Goal: Download file/media

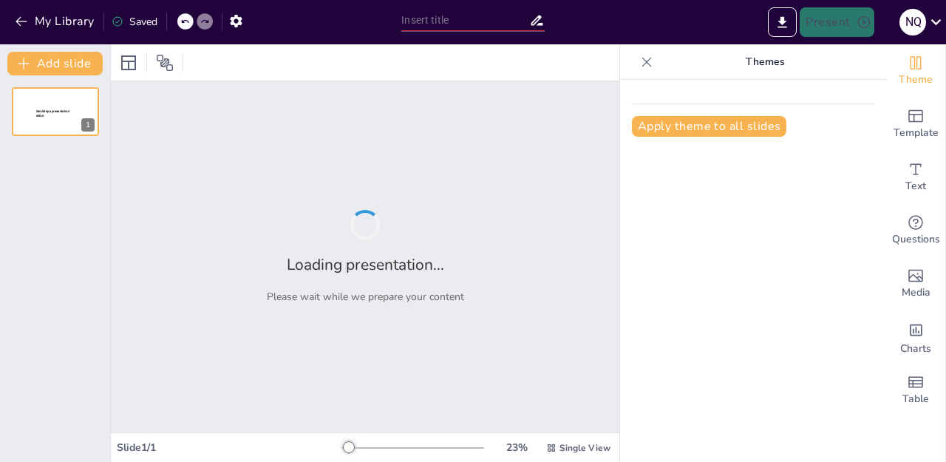
type input "Benefits of Purchasing Used Construction Equipment from Partsmith"
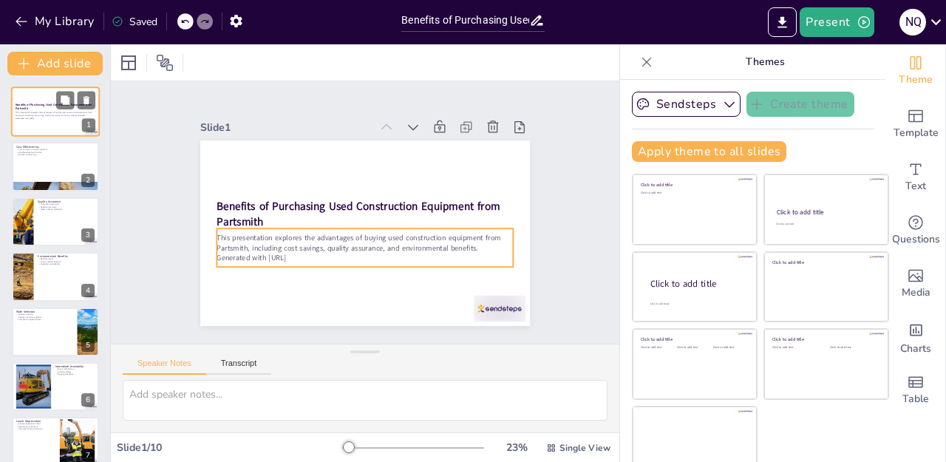
click at [50, 118] on p "Generated with [URL]" at bounding box center [56, 118] width 80 height 3
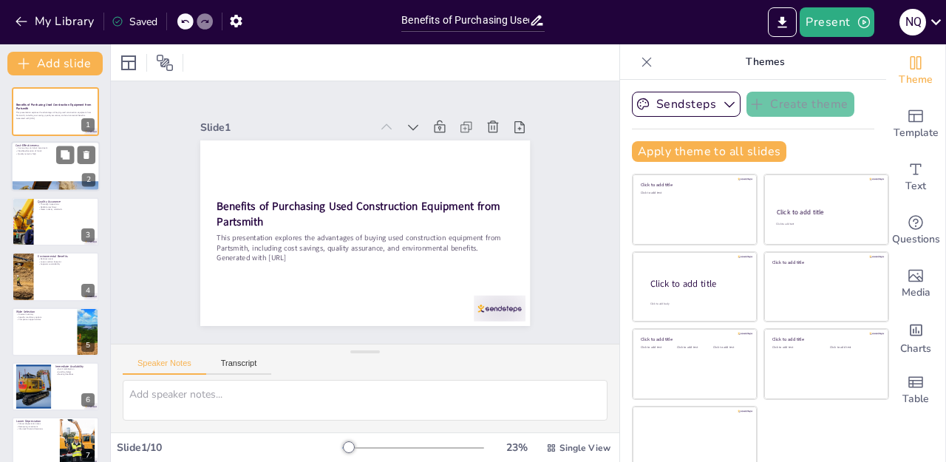
click at [44, 162] on div at bounding box center [55, 167] width 89 height 50
type textarea "The initial investment in used construction equipment is significantly lower th…"
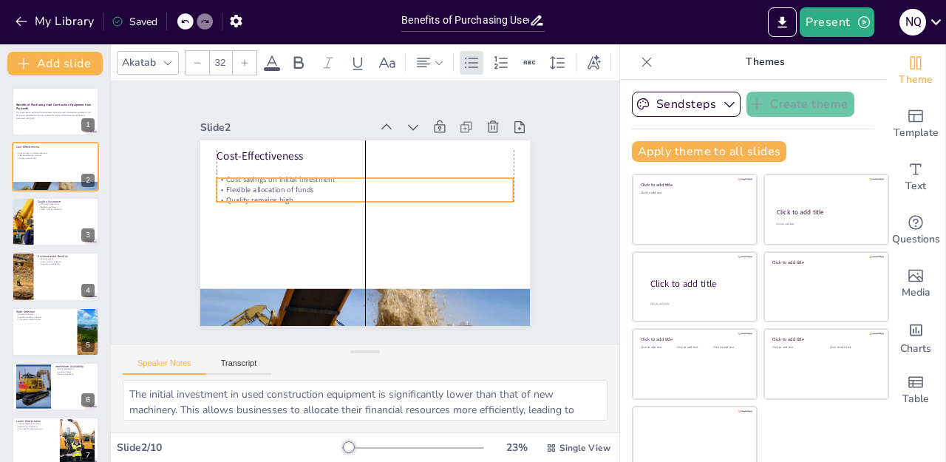
drag, startPoint x: 245, startPoint y: 172, endPoint x: 244, endPoint y: 185, distance: 13.3
click at [244, 185] on p "Flexible allocation of funds" at bounding box center [368, 189] width 297 height 41
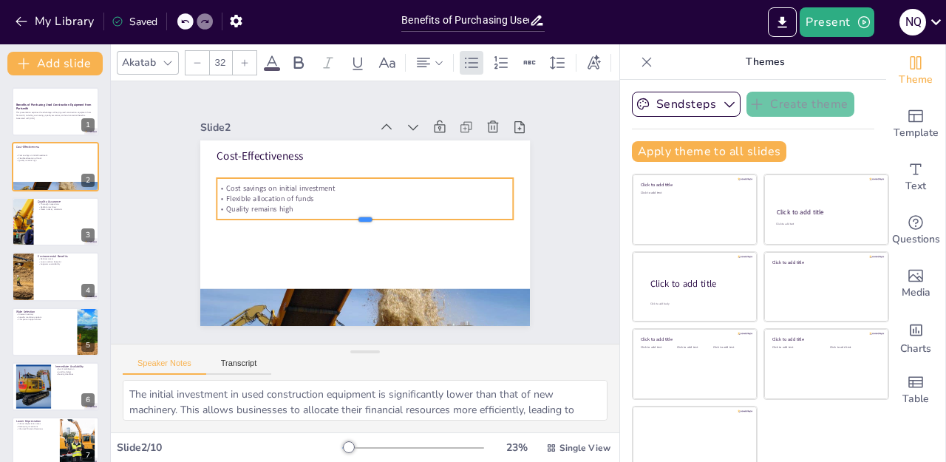
drag, startPoint x: 346, startPoint y: 200, endPoint x: 346, endPoint y: 218, distance: 17.7
click at [346, 220] on div at bounding box center [365, 226] width 297 height 12
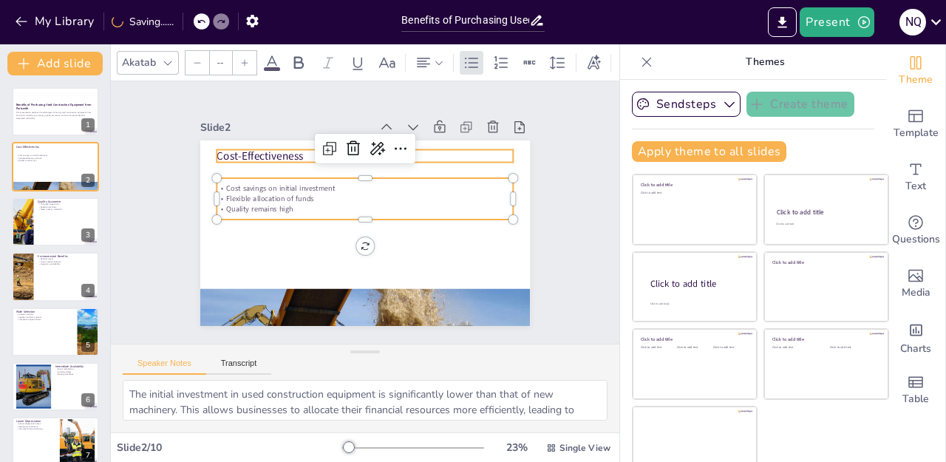
type input "48"
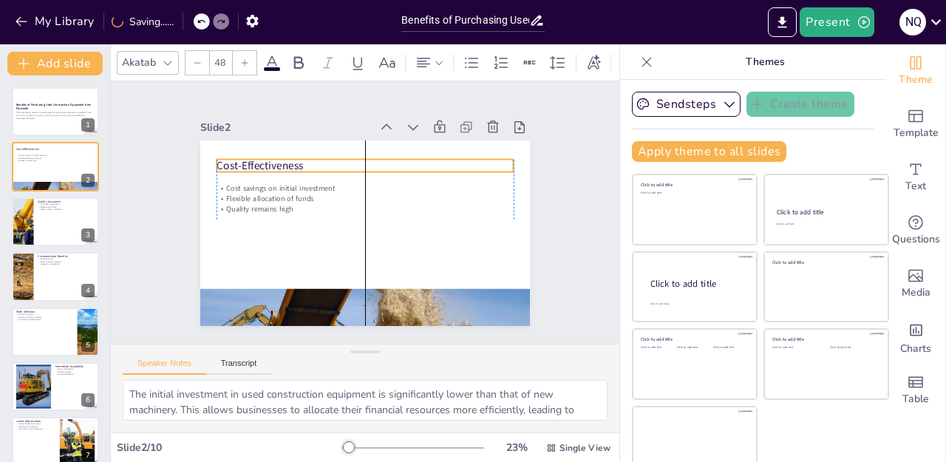
drag, startPoint x: 263, startPoint y: 152, endPoint x: 265, endPoint y: 162, distance: 9.7
click at [265, 162] on p "Cost-Effectiveness" at bounding box center [365, 166] width 297 height 16
click at [74, 220] on div at bounding box center [55, 222] width 89 height 50
type textarea "Partsmith conducts comprehensive inspections of all used equipment to ensure it…"
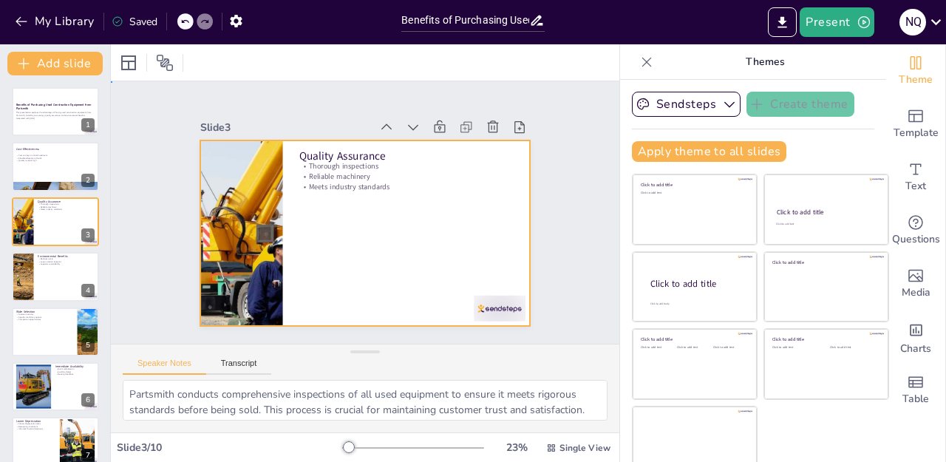
click at [307, 212] on div at bounding box center [365, 233] width 330 height 186
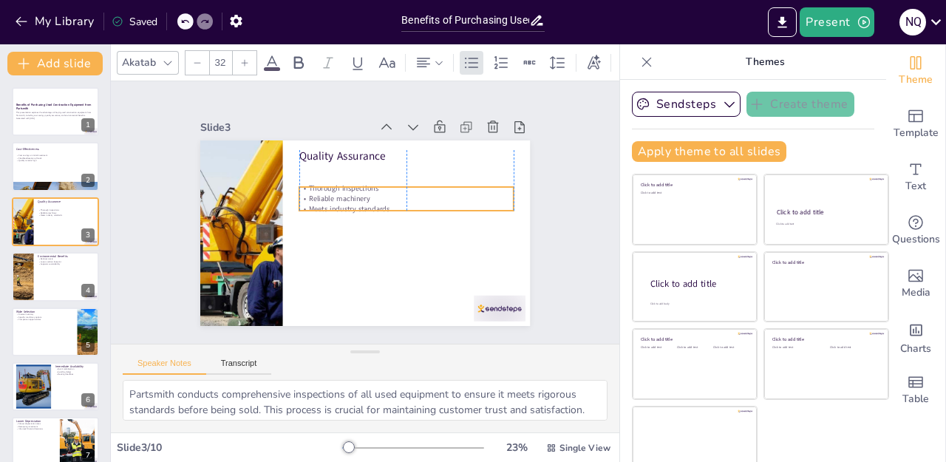
drag, startPoint x: 314, startPoint y: 175, endPoint x: 315, endPoint y: 198, distance: 22.9
click at [315, 204] on p "Meets industry standards" at bounding box center [406, 209] width 214 height 10
drag, startPoint x: 387, startPoint y: 206, endPoint x: 389, endPoint y: 217, distance: 11.9
click at [389, 217] on div at bounding box center [404, 233] width 214 height 34
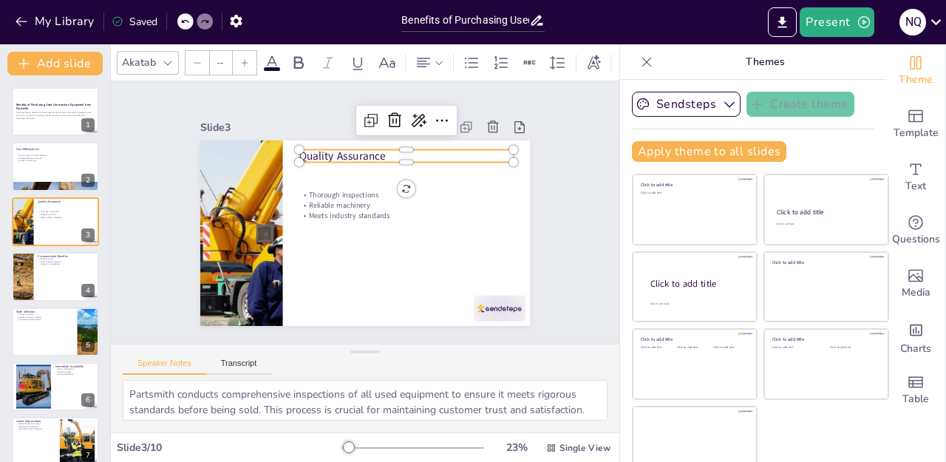
type input "48"
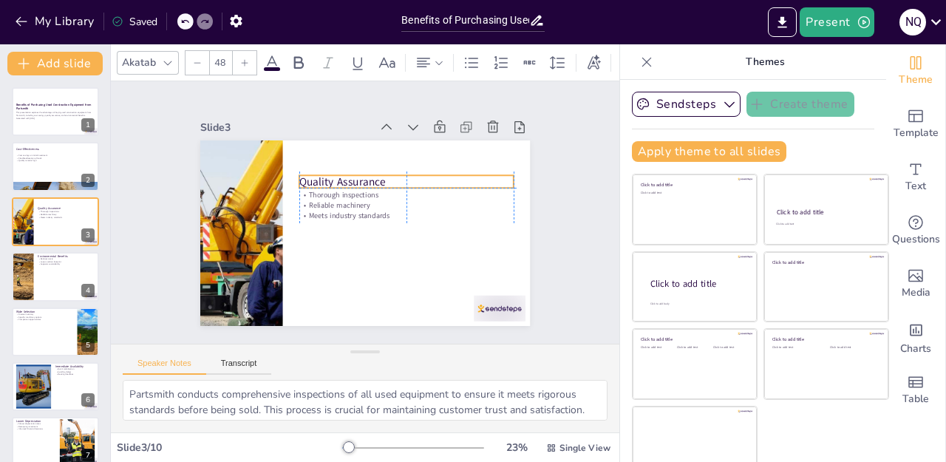
drag, startPoint x: 328, startPoint y: 153, endPoint x: 331, endPoint y: 175, distance: 21.6
click at [331, 175] on p "Quality Assurance" at bounding box center [406, 182] width 214 height 16
click at [50, 266] on div at bounding box center [55, 276] width 89 height 50
type textarea "Purchasing used equipment helps divert machinery from landfills, contributing t…"
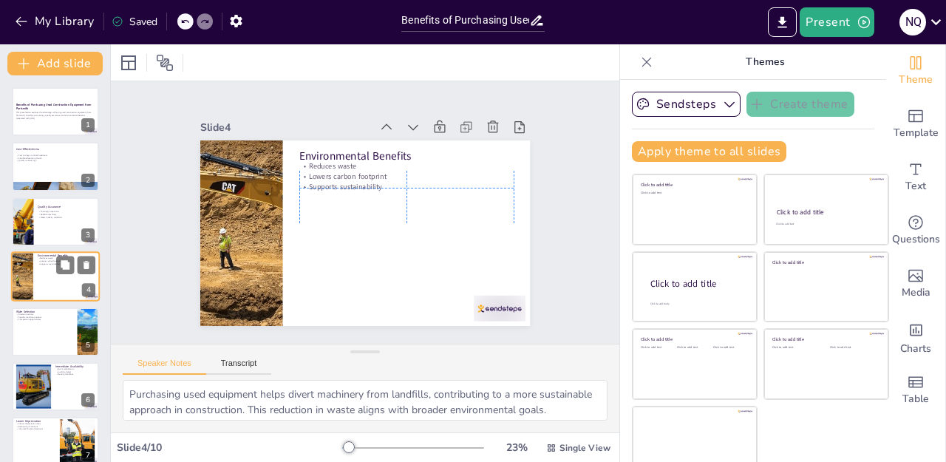
scroll to position [7, 0]
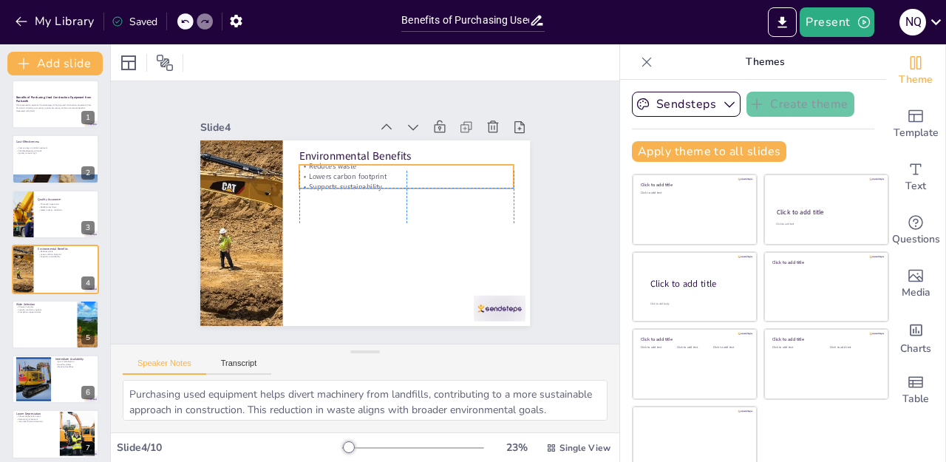
click at [360, 173] on p "Lowers carbon footprint" at bounding box center [406, 177] width 214 height 10
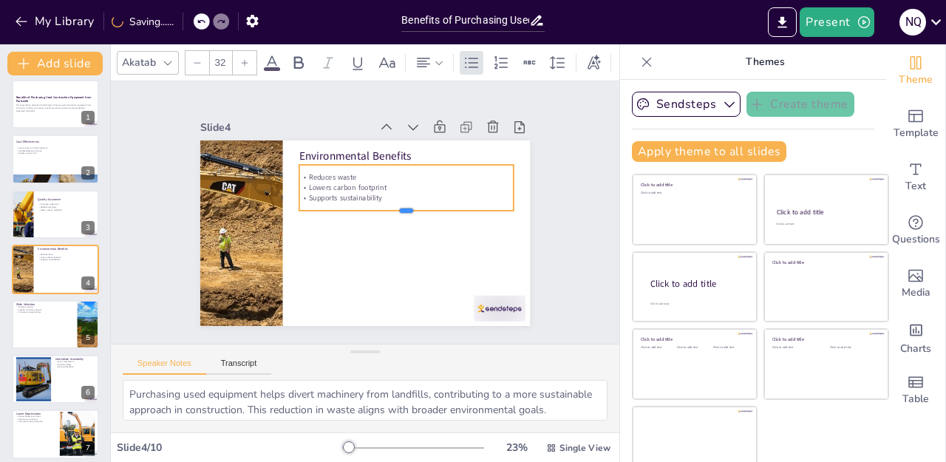
drag, startPoint x: 383, startPoint y: 182, endPoint x: 383, endPoint y: 204, distance: 22.2
click at [383, 211] on div at bounding box center [406, 217] width 214 height 12
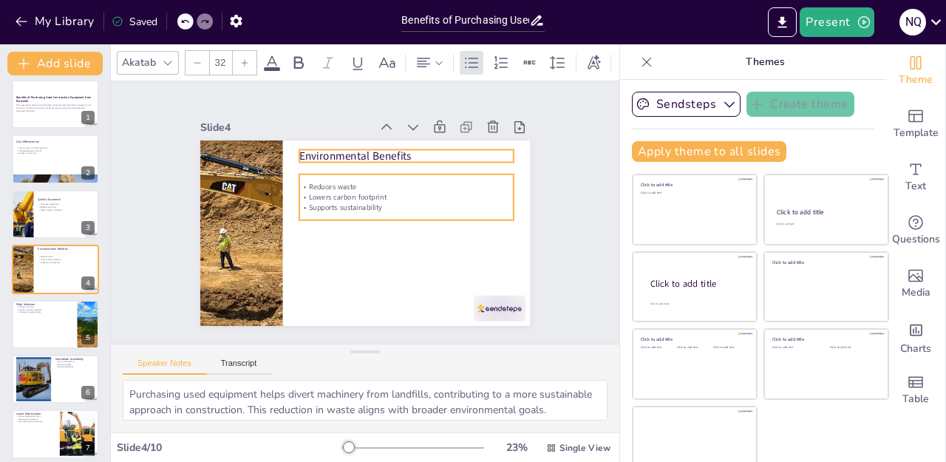
click at [357, 154] on p "Environmental Benefits" at bounding box center [412, 161] width 215 height 38
type input "48"
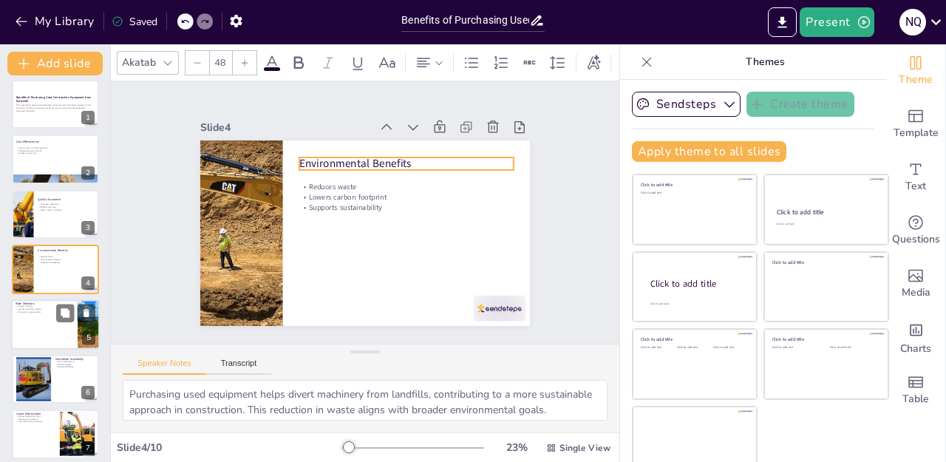
click at [51, 331] on div at bounding box center [55, 324] width 89 height 50
type textarea "A diverse inventory of used construction equipment allows businesses to select …"
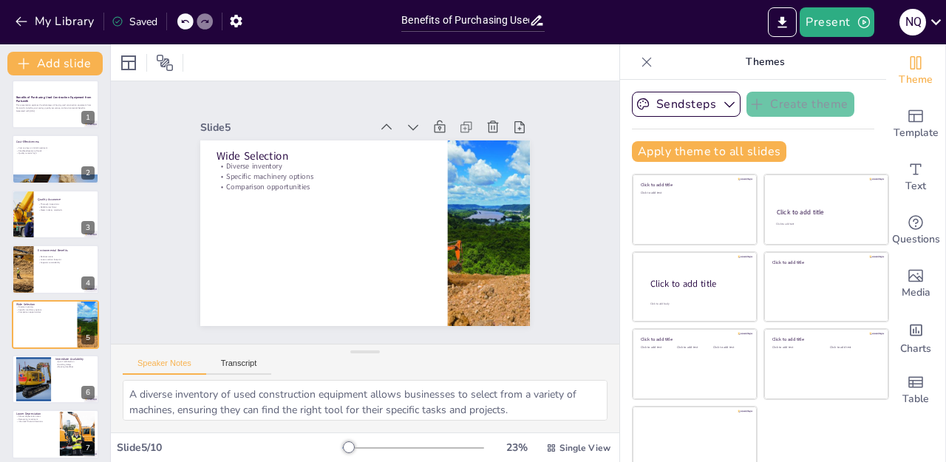
scroll to position [63, 0]
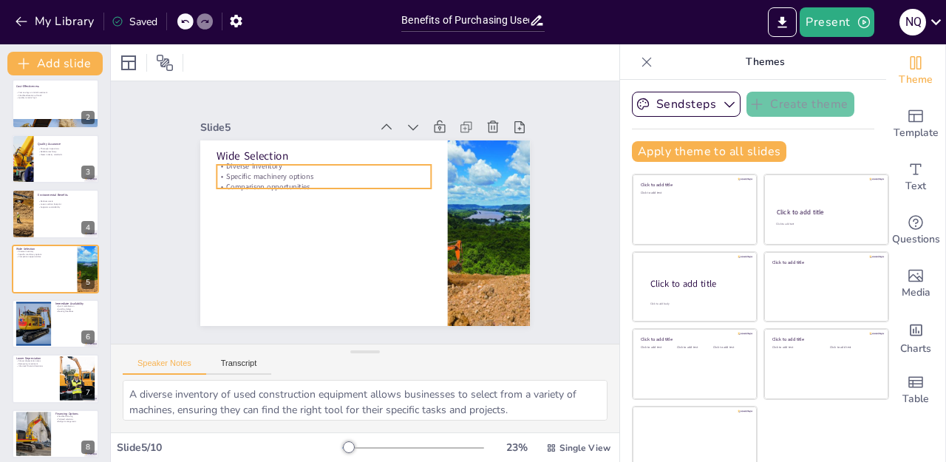
click at [267, 172] on p "Specific machinery options" at bounding box center [324, 177] width 214 height 10
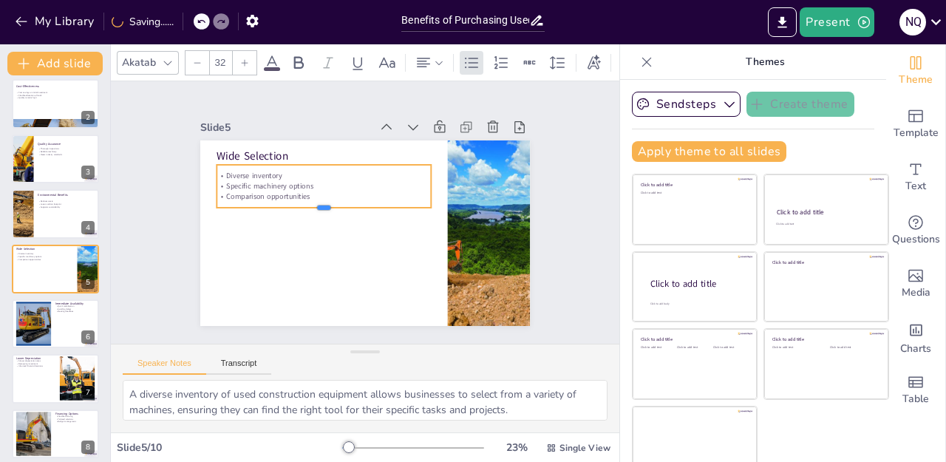
drag, startPoint x: 300, startPoint y: 183, endPoint x: 300, endPoint y: 202, distance: 19.2
click at [300, 208] on div at bounding box center [324, 214] width 214 height 12
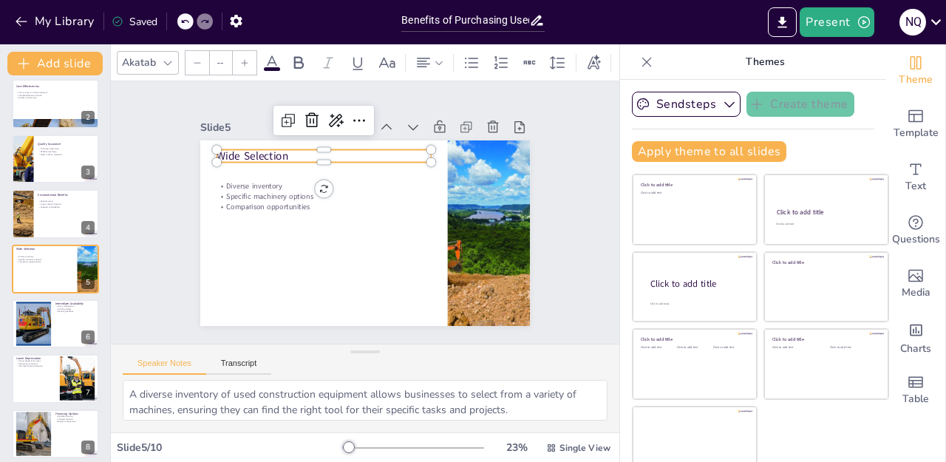
click at [258, 154] on p "Wide Selection" at bounding box center [324, 157] width 214 height 16
type input "48"
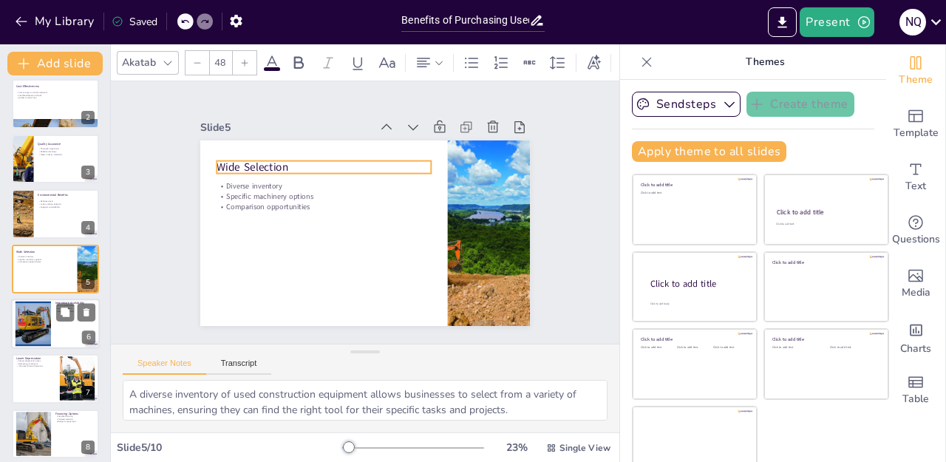
click at [37, 322] on div at bounding box center [32, 324] width 63 height 45
type textarea "The ability to quickly mobilize resources is crucial for businesses that operat…"
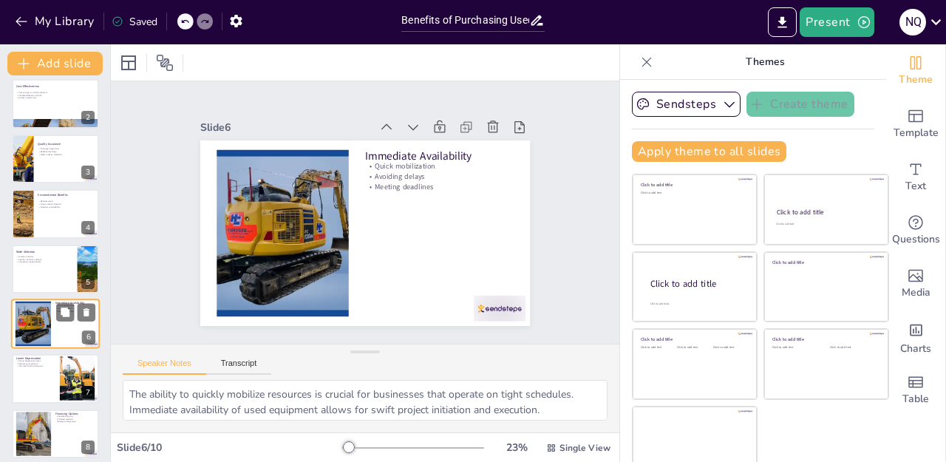
scroll to position [118, 0]
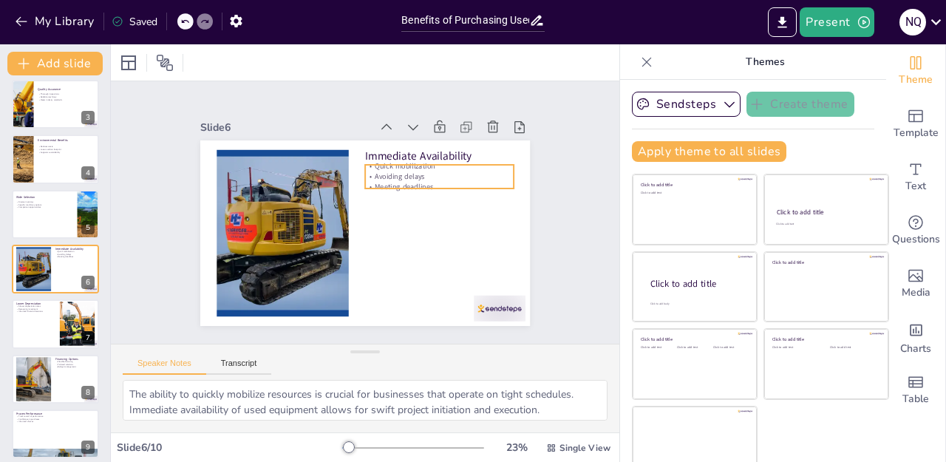
click at [373, 175] on p "Avoiding delays" at bounding box center [439, 177] width 149 height 10
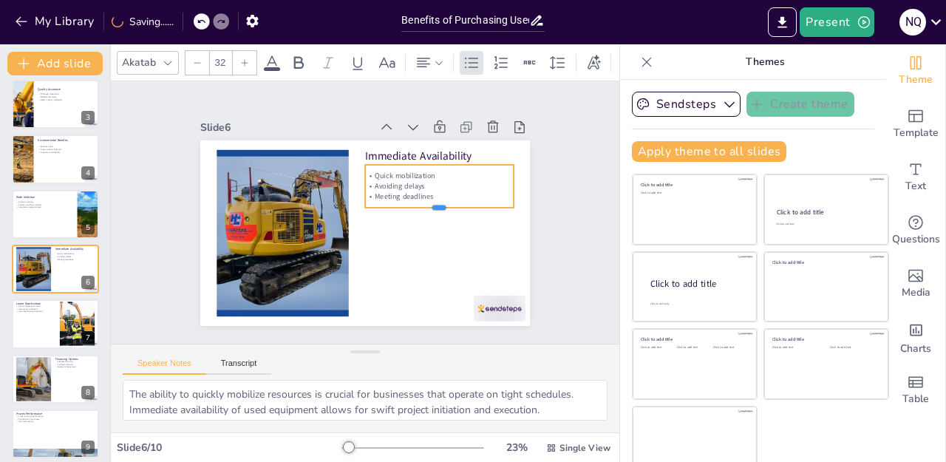
drag, startPoint x: 420, startPoint y: 183, endPoint x: 420, endPoint y: 203, distance: 19.2
click at [420, 208] on div at bounding box center [439, 214] width 149 height 12
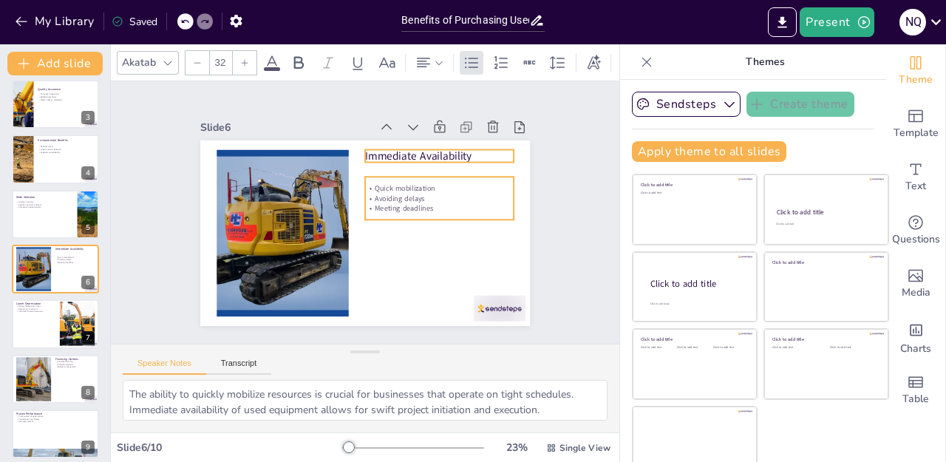
click at [399, 150] on p "Immediate Availability" at bounding box center [439, 157] width 149 height 16
type input "48"
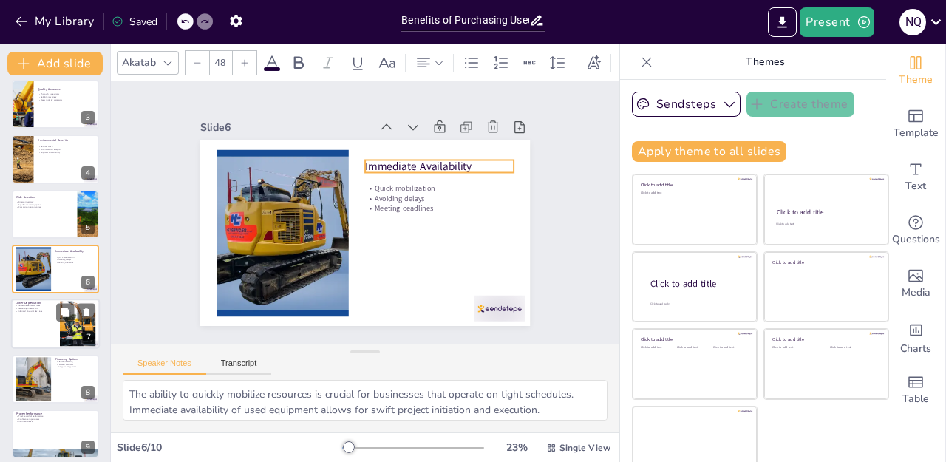
click at [24, 325] on div at bounding box center [55, 324] width 89 height 50
type textarea "Slower depreciation rates for used equipment mean that businesses can retain a …"
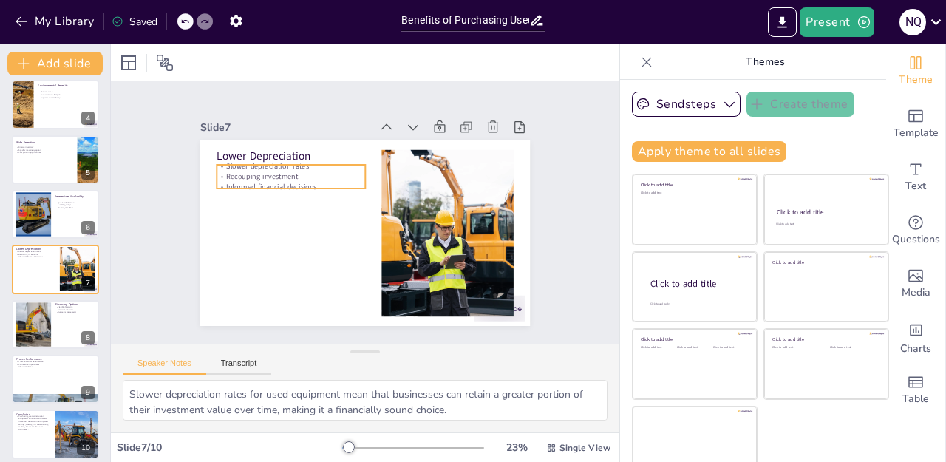
click at [227, 172] on p "Recouping investment" at bounding box center [291, 177] width 149 height 10
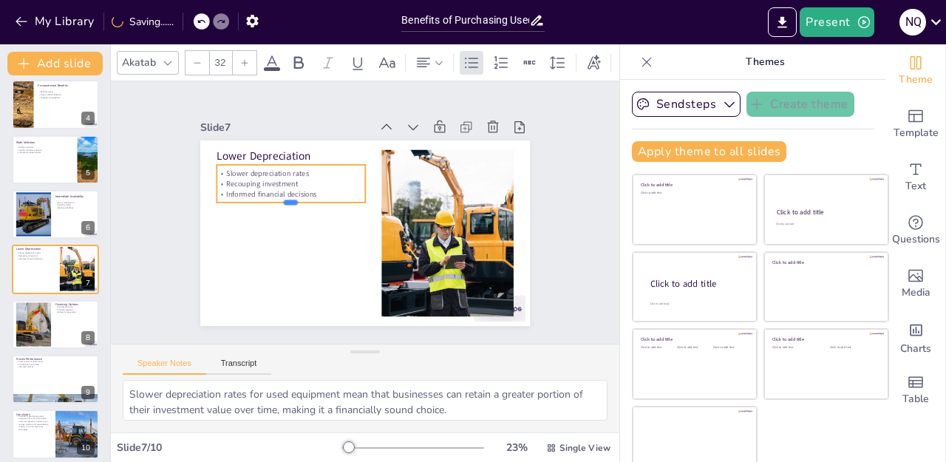
drag, startPoint x: 274, startPoint y: 185, endPoint x: 274, endPoint y: 199, distance: 14.0
click at [274, 199] on div at bounding box center [291, 200] width 149 height 27
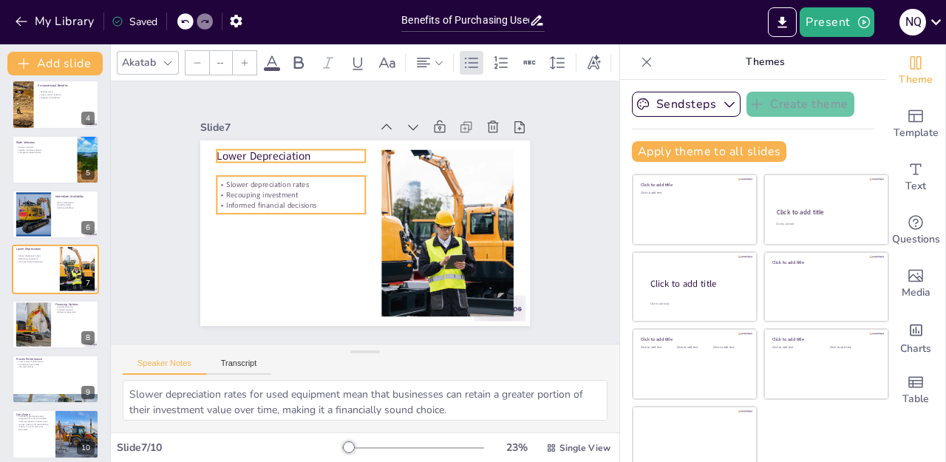
type input "48"
click at [265, 148] on p "Lower Depreciation" at bounding box center [297, 148] width 149 height 31
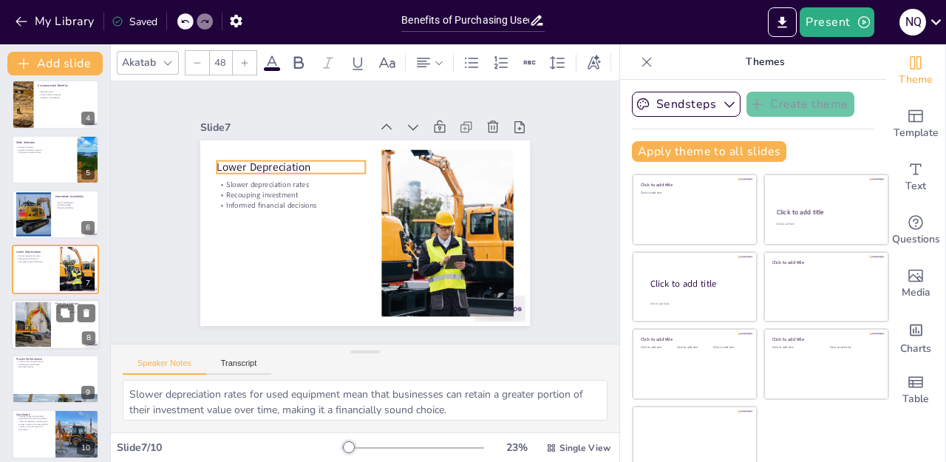
click at [62, 328] on div at bounding box center [55, 324] width 89 height 50
type textarea "Flexible financing options allow businesses to choose a payment plan that best …"
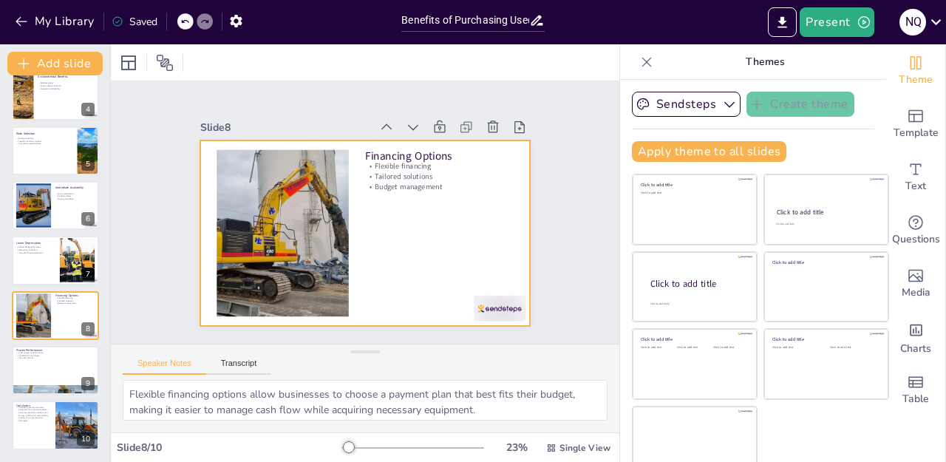
click at [404, 182] on p "Budget management" at bounding box center [439, 187] width 149 height 10
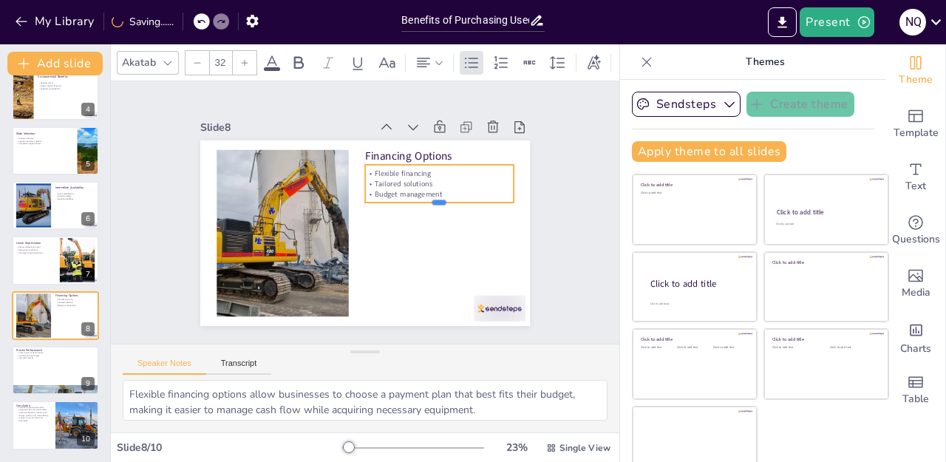
drag, startPoint x: 414, startPoint y: 184, endPoint x: 416, endPoint y: 198, distance: 14.1
click at [416, 203] on div at bounding box center [439, 209] width 149 height 12
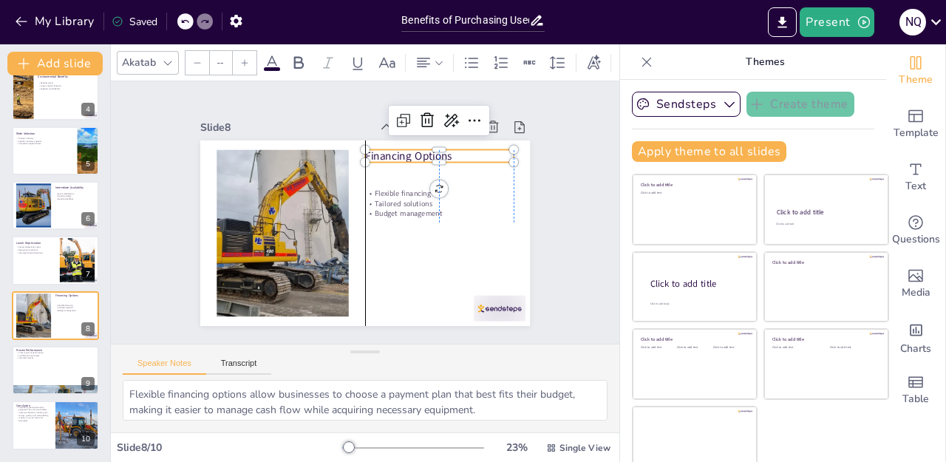
type input "48"
click at [393, 149] on p "Financing Options" at bounding box center [439, 157] width 149 height 16
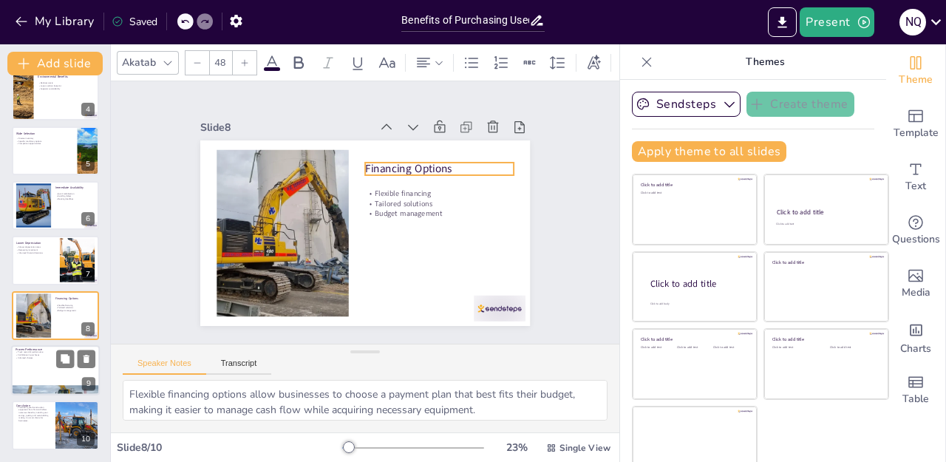
click at [32, 358] on p "Informed choices" at bounding box center [56, 357] width 80 height 3
type textarea "A strong track record of performance is a key factor for businesses when select…"
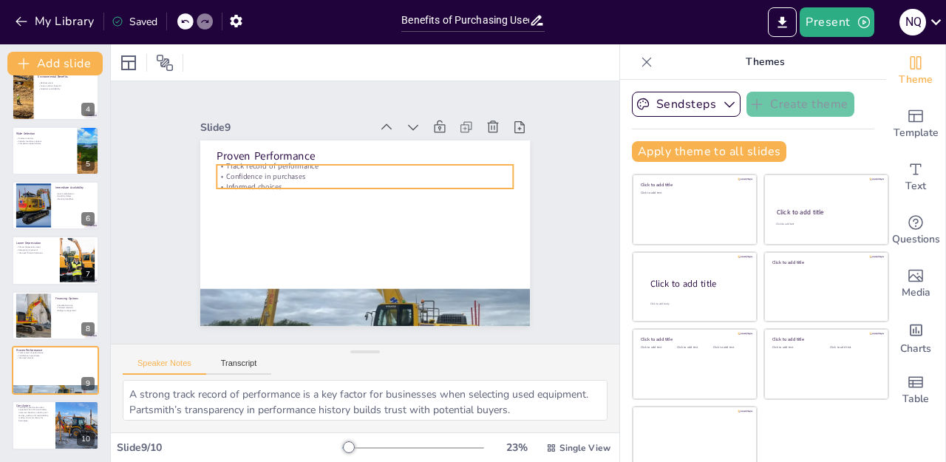
click at [256, 172] on p "Confidence in purchases" at bounding box center [365, 177] width 297 height 10
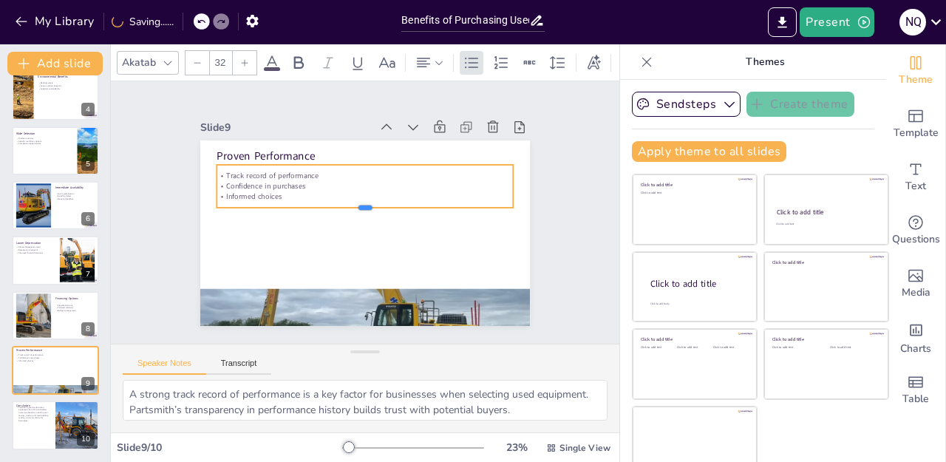
drag, startPoint x: 345, startPoint y: 183, endPoint x: 345, endPoint y: 203, distance: 19.2
click at [345, 208] on div at bounding box center [365, 214] width 297 height 12
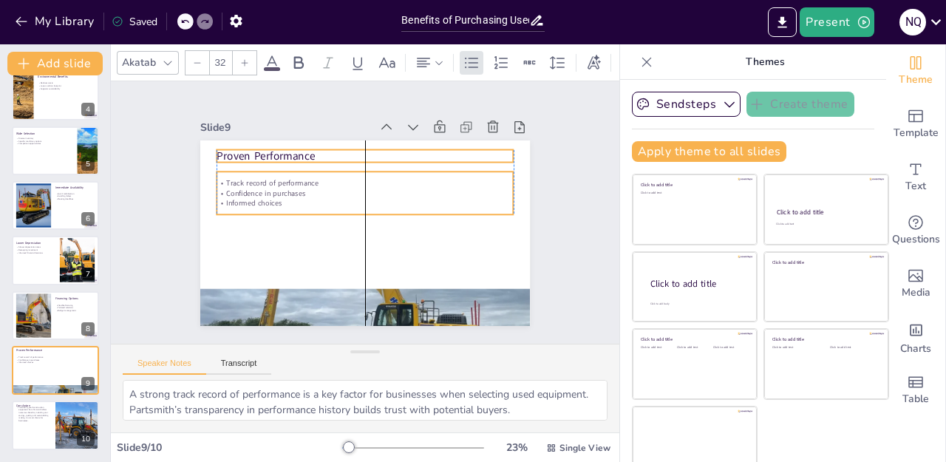
click at [263, 149] on p "Proven Performance" at bounding box center [365, 157] width 297 height 16
type input "48"
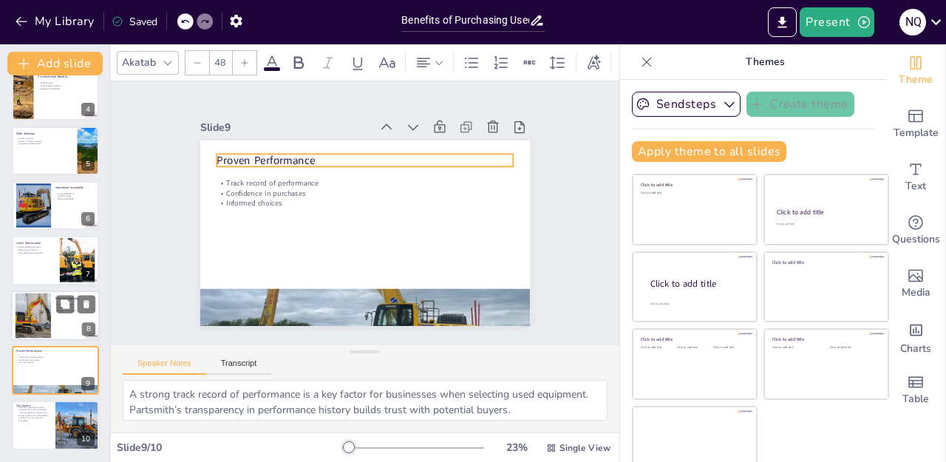
scroll to position [15, 0]
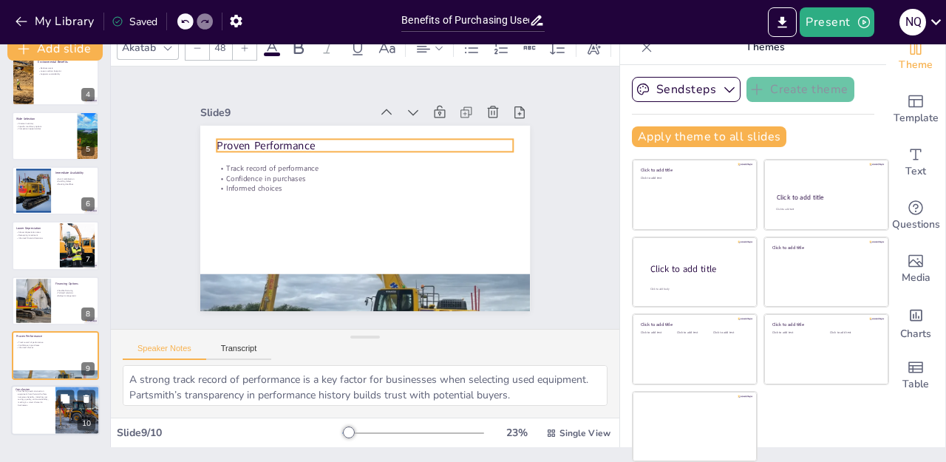
click at [36, 393] on p "Purchasing used construction equipment from Partsmith offers numerous benefits,…" at bounding box center [33, 398] width 35 height 16
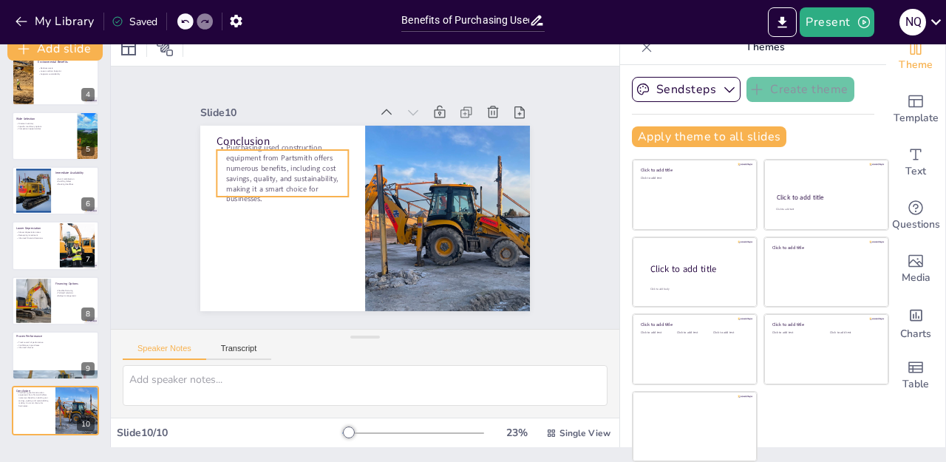
click at [226, 176] on p "Purchasing used construction equipment from Partsmith offers numerous benefits,…" at bounding box center [283, 173] width 132 height 61
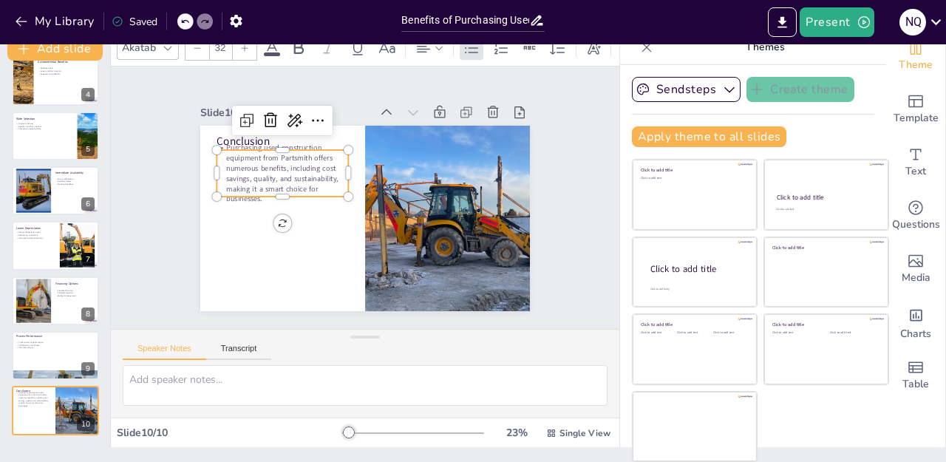
click at [262, 189] on p "Purchasing used construction equipment from Partsmith offers numerous benefits,…" at bounding box center [283, 173] width 132 height 61
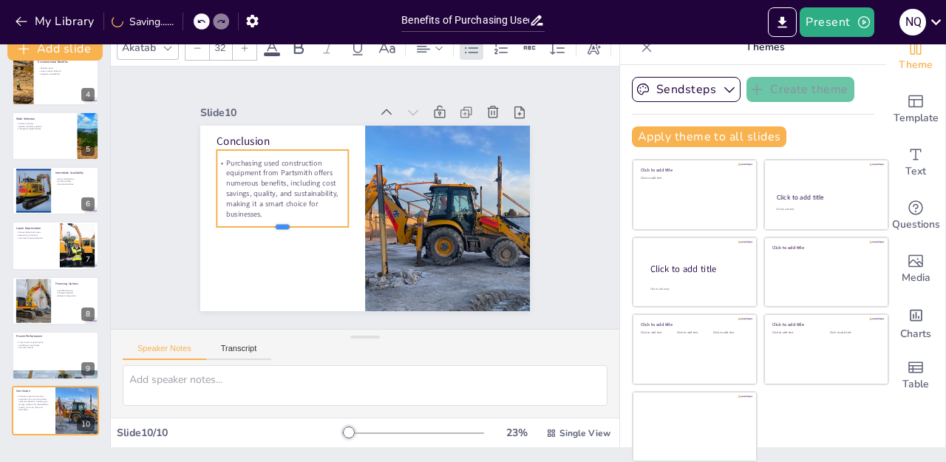
drag, startPoint x: 262, startPoint y: 192, endPoint x: 262, endPoint y: 222, distance: 30.3
click at [262, 222] on div at bounding box center [280, 224] width 132 height 26
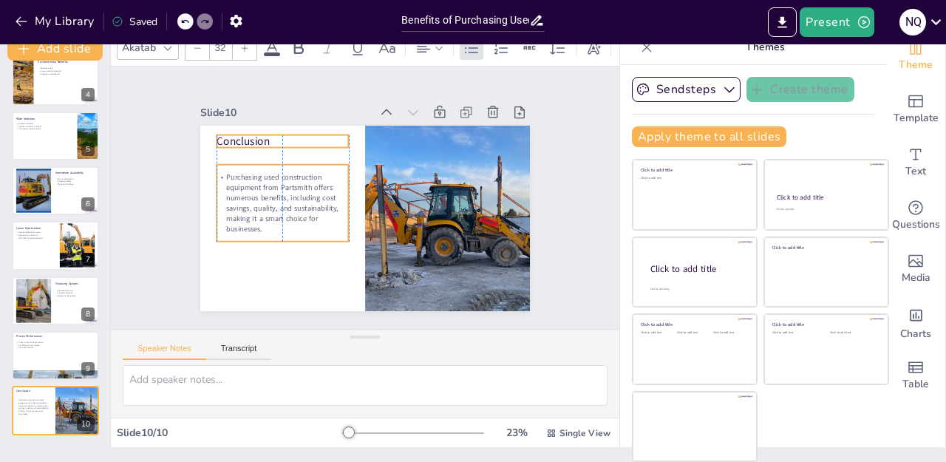
click at [223, 139] on p "Conclusion" at bounding box center [283, 142] width 132 height 16
type input "48"
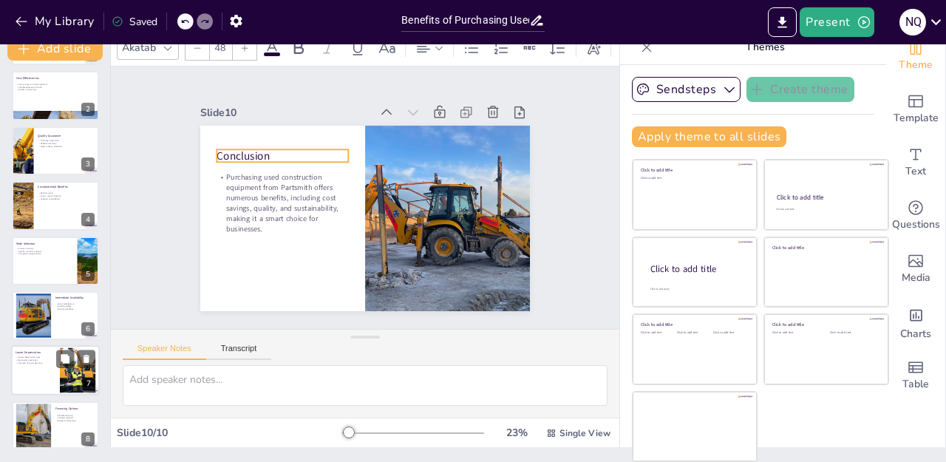
scroll to position [0, 0]
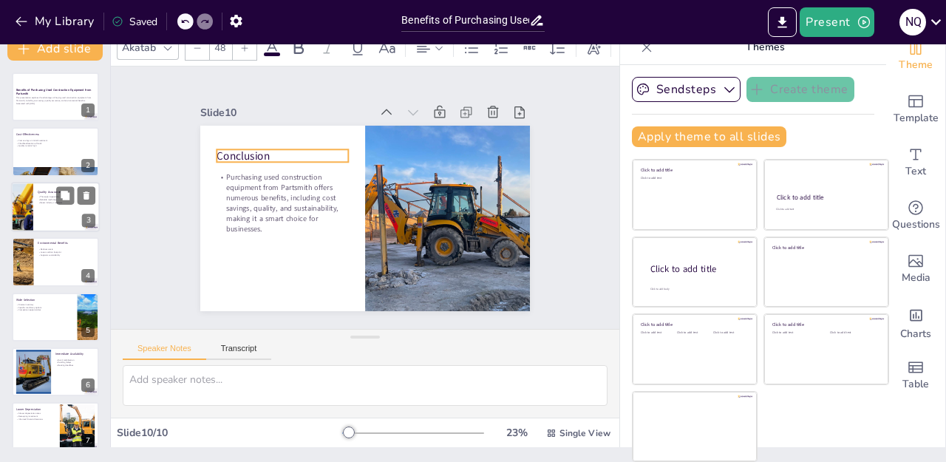
click at [53, 194] on div "Thorough inspections Reliable machinery Meets industry standards" at bounding box center [67, 199] width 58 height 10
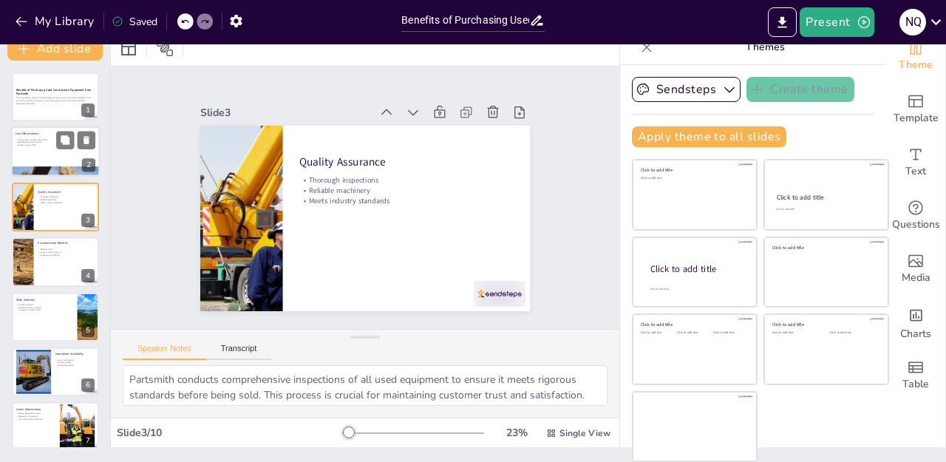
click at [35, 133] on p "Cost-Effectiveness" at bounding box center [56, 134] width 80 height 4
type textarea "The initial investment in used construction equipment is significantly lower th…"
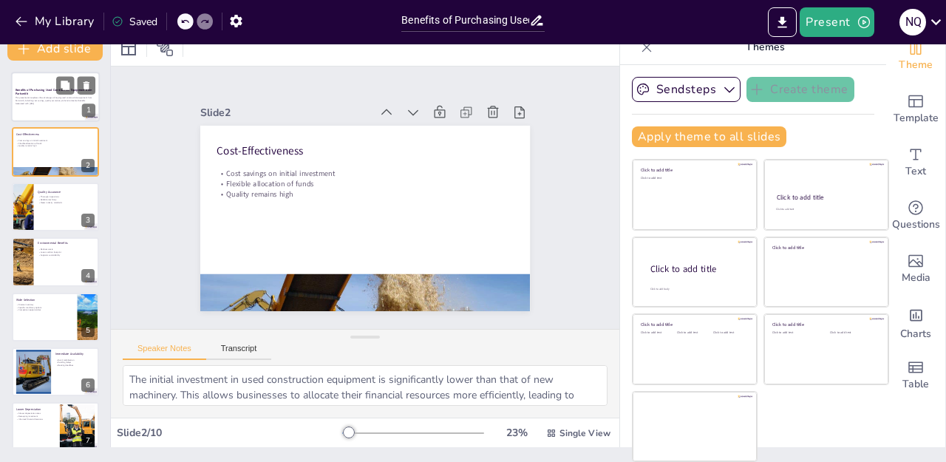
click at [35, 101] on p "This presentation explores the advantages of buying used construction equipment…" at bounding box center [56, 99] width 80 height 5
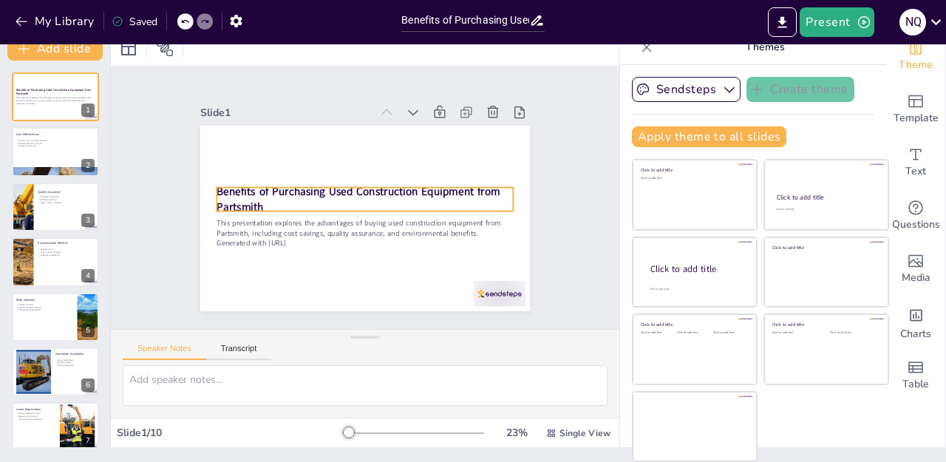
click at [270, 188] on strong "Benefits of Purchasing Used Construction Equipment from Partsmith" at bounding box center [358, 199] width 283 height 30
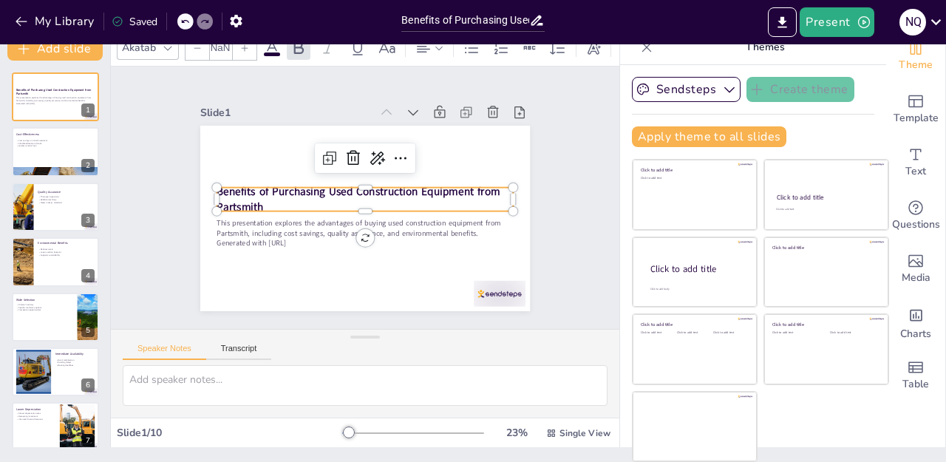
type input "48"
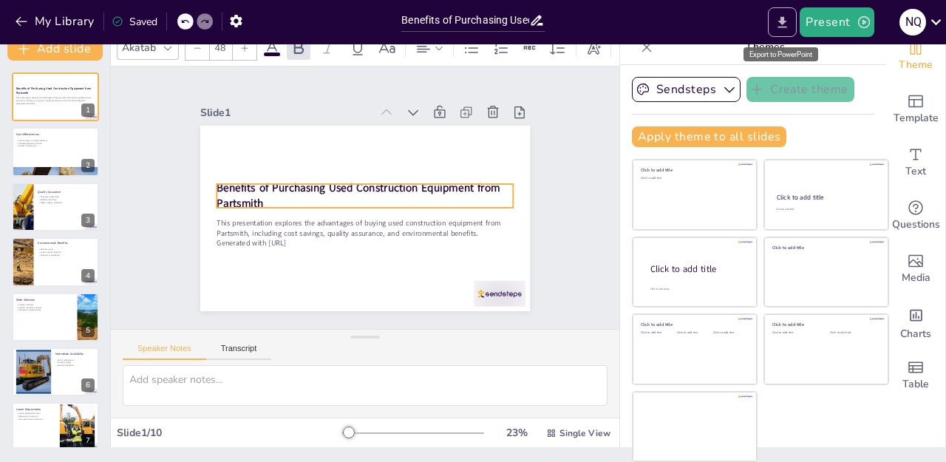
click at [783, 18] on icon "Export to PowerPoint" at bounding box center [783, 21] width 9 height 11
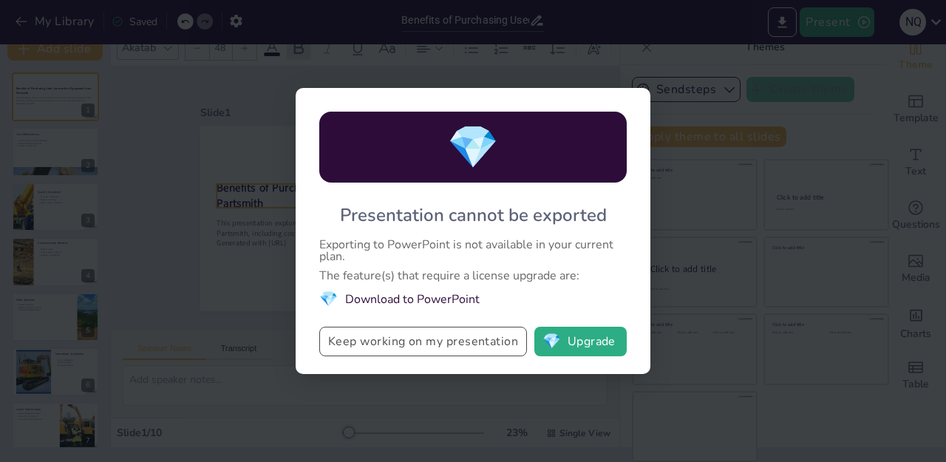
click at [434, 344] on button "Keep working on my presentation" at bounding box center [423, 342] width 208 height 30
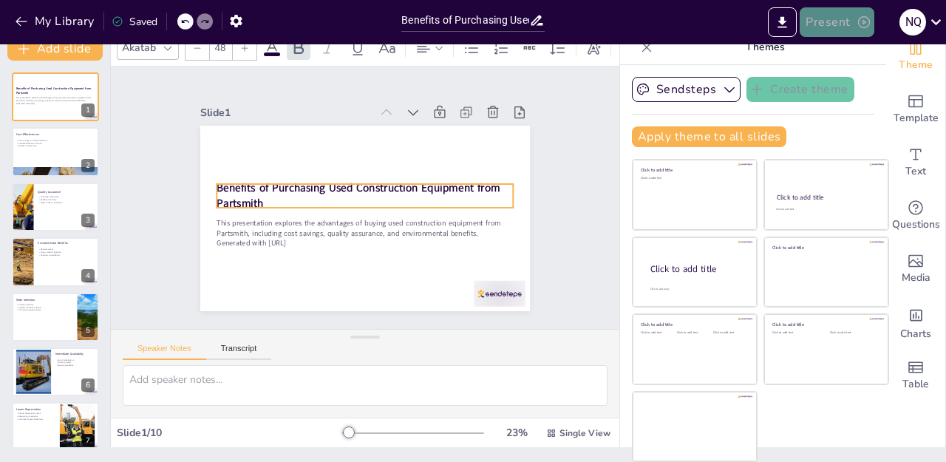
click at [863, 22] on icon "button" at bounding box center [864, 22] width 12 height 12
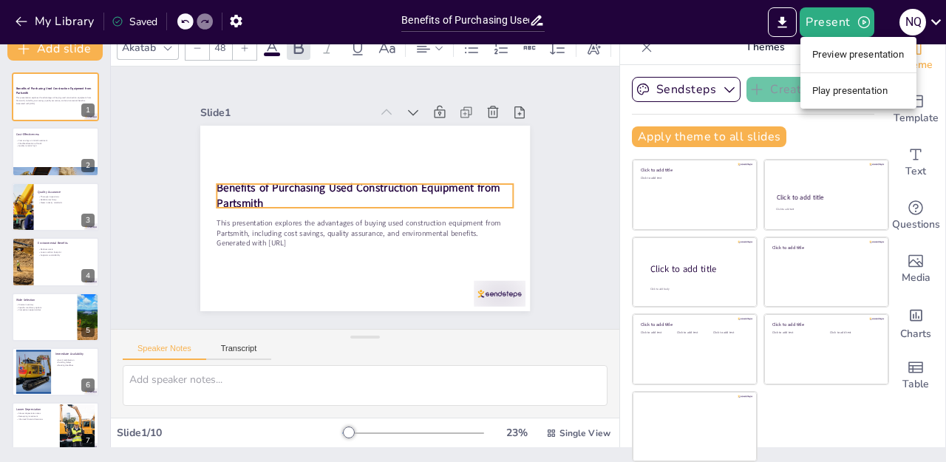
click at [779, 24] on div at bounding box center [473, 231] width 946 height 462
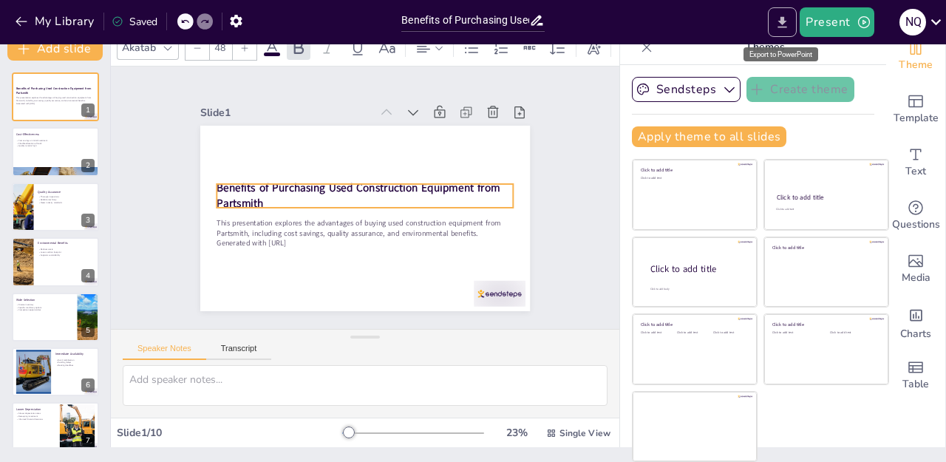
click at [782, 23] on icon "Export to PowerPoint" at bounding box center [783, 21] width 9 height 11
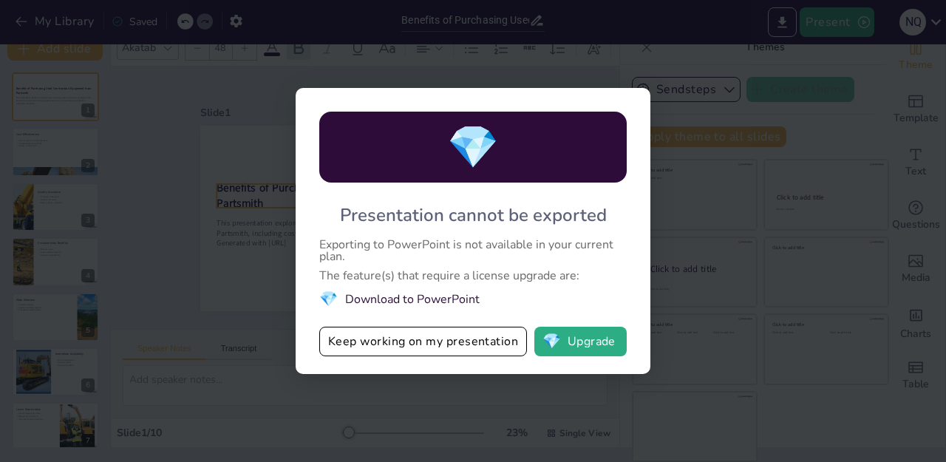
click at [426, 299] on li "💎 Download to PowerPoint" at bounding box center [473, 299] width 308 height 20
click at [408, 345] on button "Keep working on my presentation" at bounding box center [423, 342] width 208 height 30
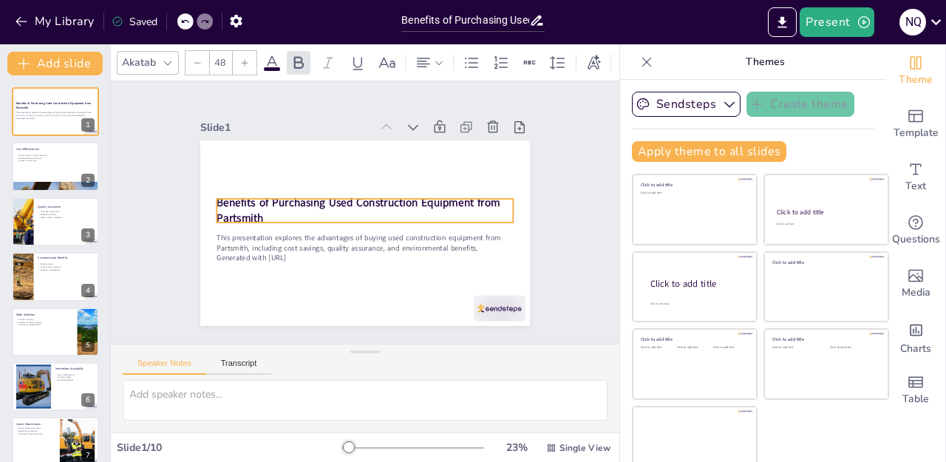
click at [149, 21] on div "Saved" at bounding box center [135, 22] width 46 height 14
click at [238, 25] on icon "button" at bounding box center [236, 21] width 16 height 16
click at [238, 24] on icon "button" at bounding box center [236, 21] width 12 height 13
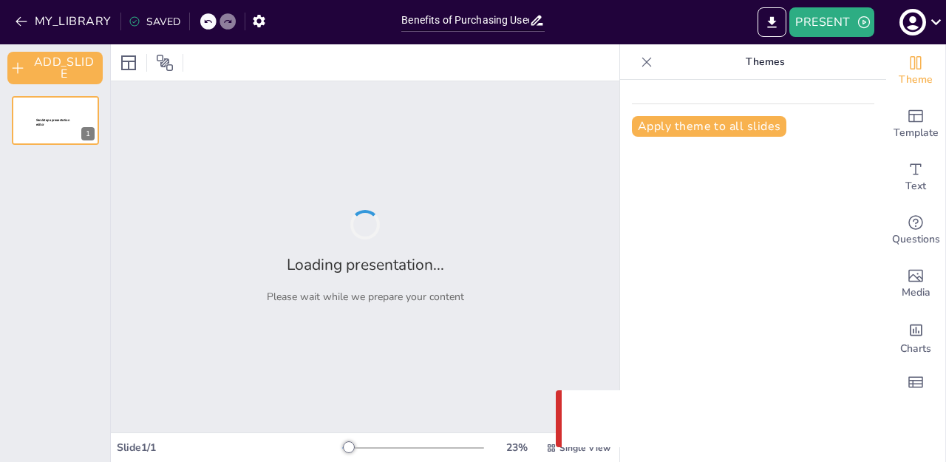
type input "Benefits of Purchasing Used Construction Equipment from Partsmith"
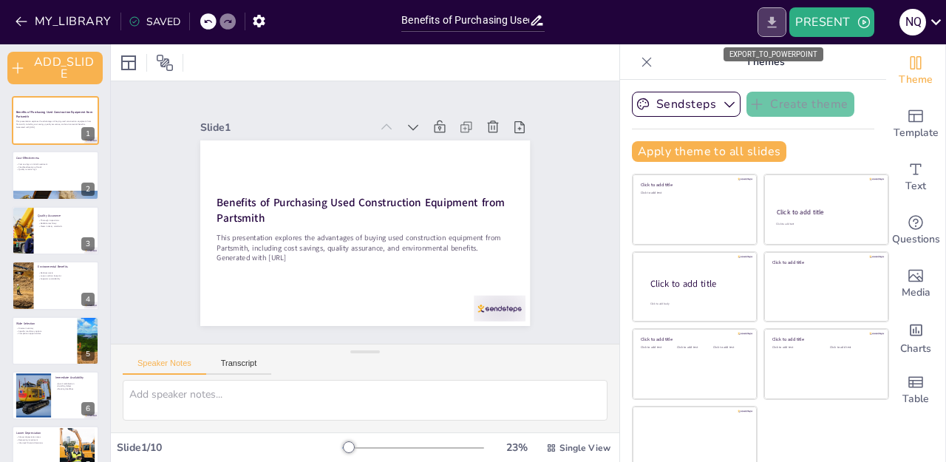
click at [770, 21] on icon "EXPORT_TO_POWERPOINT" at bounding box center [772, 21] width 9 height 11
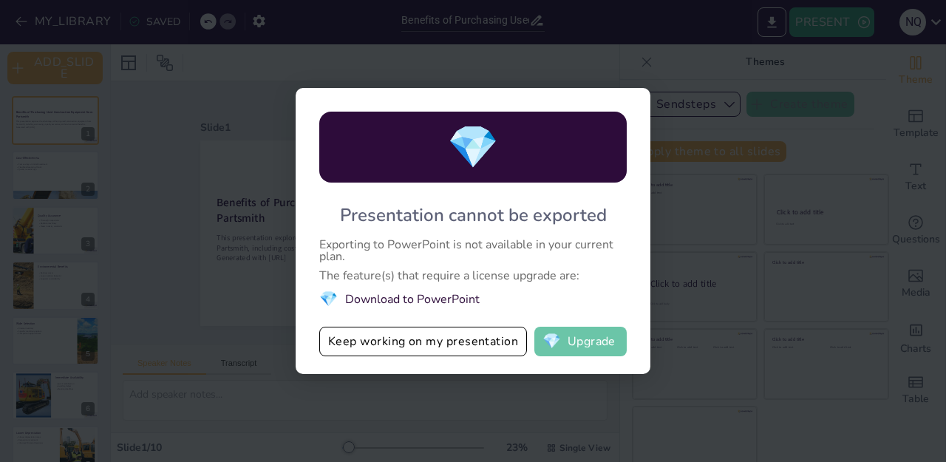
click at [568, 345] on button "💎 Upgrade" at bounding box center [581, 342] width 92 height 30
